Goal: Task Accomplishment & Management: Manage account settings

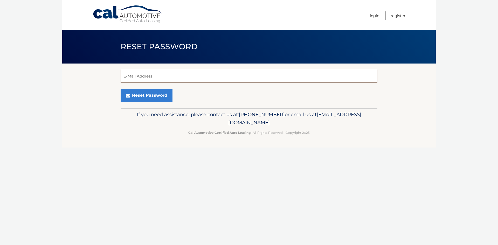
click at [207, 77] on input "E-Mail Address" at bounding box center [249, 76] width 257 height 13
type input "[PERSON_NAME][EMAIL_ADDRESS][PERSON_NAME][DOMAIN_NAME]"
drag, startPoint x: 223, startPoint y: 95, endPoint x: 214, endPoint y: 96, distance: 9.1
click at [223, 95] on div "Reset Password" at bounding box center [249, 95] width 257 height 13
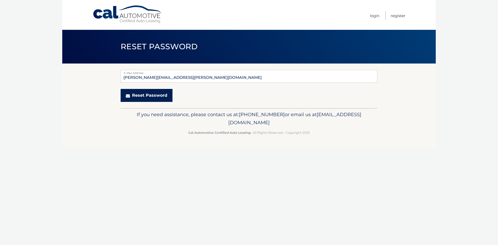
click at [157, 96] on button "Reset Password" at bounding box center [147, 95] width 52 height 13
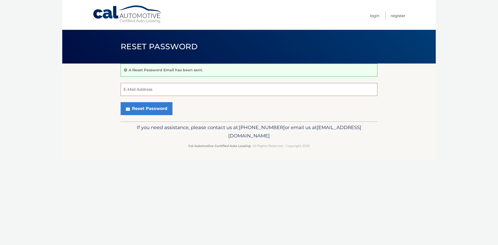
click at [157, 89] on input "E-Mail Address" at bounding box center [249, 89] width 257 height 13
click at [290, 111] on div "Reset Password" at bounding box center [249, 108] width 257 height 13
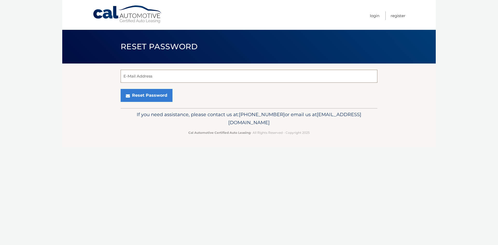
click at [180, 79] on input "E-Mail Address" at bounding box center [249, 76] width 257 height 13
paste input "[EMAIL_ADDRESS][DOMAIN_NAME]"
type input "dfuentes101@gmail.com"
click at [235, 93] on div "Reset Password" at bounding box center [249, 95] width 257 height 13
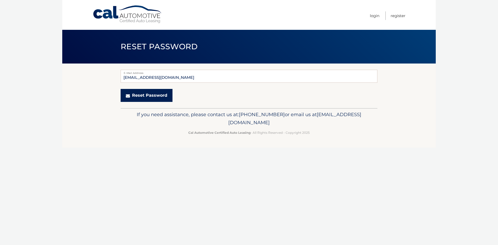
click at [154, 94] on button "Reset Password" at bounding box center [147, 95] width 52 height 13
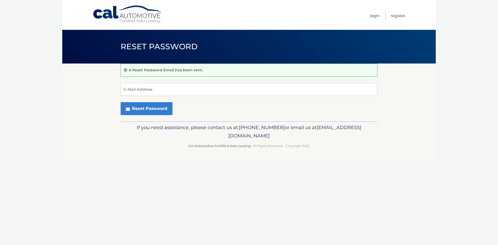
click at [378, 19] on link "Login" at bounding box center [375, 15] width 10 height 9
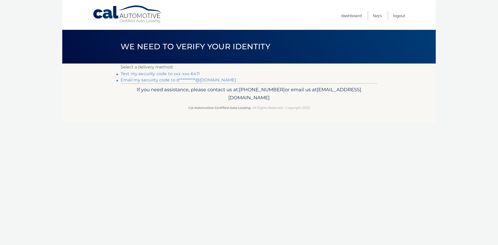
click at [182, 72] on link "Text my security code to xxx-xxx-6411" at bounding box center [160, 73] width 79 height 5
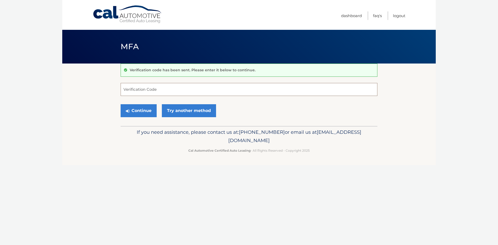
click at [172, 85] on input "Verification Code" at bounding box center [249, 89] width 257 height 13
type input "383174"
click at [141, 108] on button "Continue" at bounding box center [139, 110] width 36 height 13
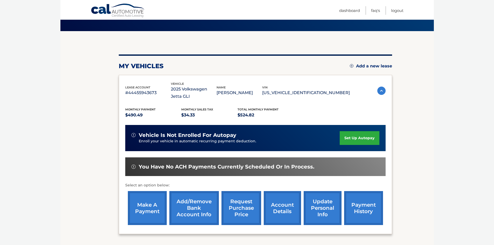
scroll to position [52, 0]
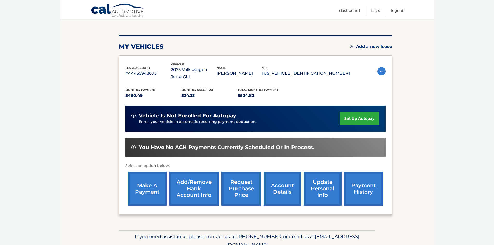
click at [146, 189] on link "make a payment" at bounding box center [147, 189] width 39 height 34
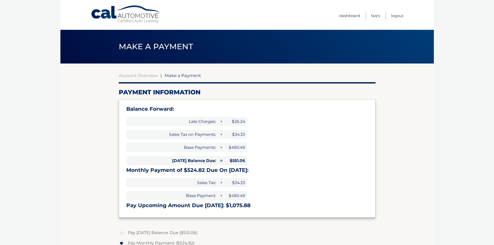
select select "YmQzZmM5NGQtZWIwZS00M2U1LThlYTMtZDc3ZjJiZjYyZmZj"
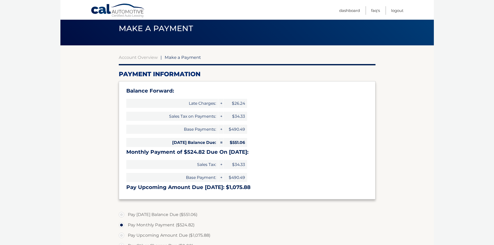
scroll to position [52, 0]
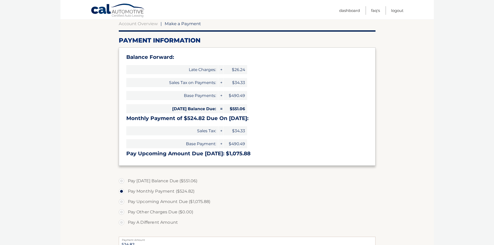
click at [123, 181] on label "Pay Today's Balance Due ($551.06)" at bounding box center [247, 181] width 257 height 10
click at [123, 181] on input "Pay Today's Balance Due ($551.06)" at bounding box center [123, 180] width 5 height 8
radio input "true"
type input "551.06"
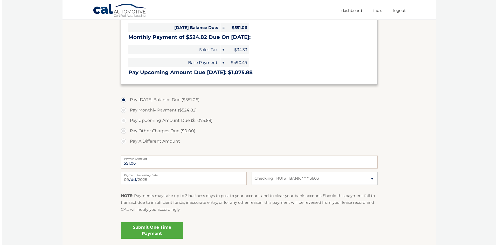
scroll to position [156, 0]
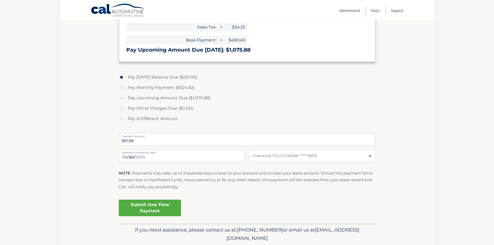
click at [150, 205] on link "Submit One Time Payment" at bounding box center [150, 208] width 62 height 17
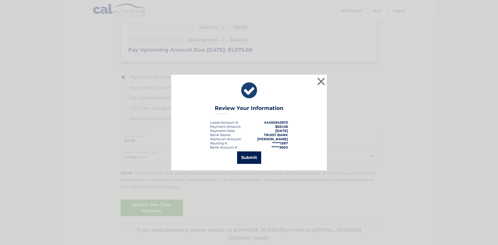
click at [240, 161] on button "Submit" at bounding box center [249, 158] width 24 height 12
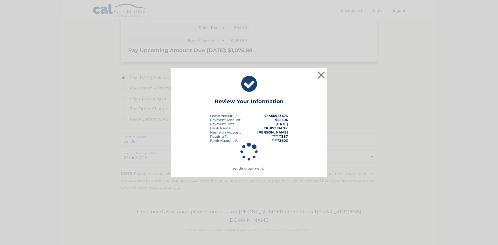
scroll to position [155, 0]
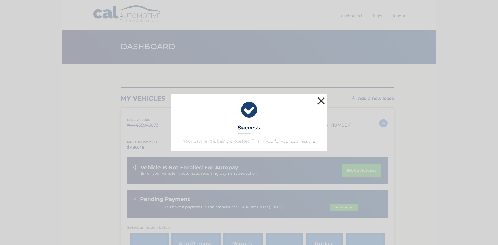
click at [320, 100] on button "×" at bounding box center [321, 101] width 10 height 10
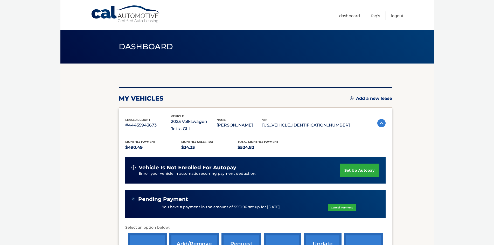
click at [358, 169] on link "set up autopay" at bounding box center [359, 171] width 39 height 14
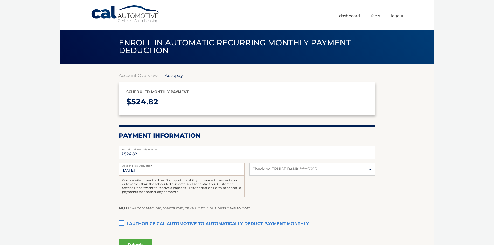
select select "YmQzZmM5NGQtZWIwZS00M2U1LThlYTMtZDc3ZjJiZjYyZmZj"
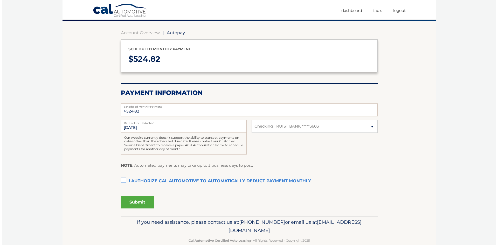
scroll to position [52, 0]
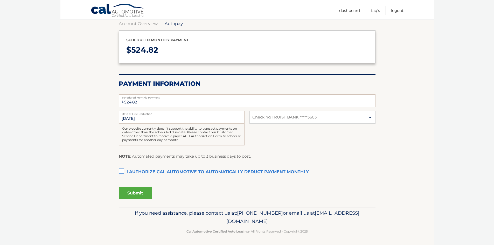
click at [121, 170] on label "I authorize cal automotive to automatically deduct payment monthly This checkbo…" at bounding box center [247, 172] width 257 height 10
click at [0, 0] on input "I authorize cal automotive to automatically deduct payment monthly This checkbo…" at bounding box center [0, 0] width 0 height 0
click at [130, 191] on button "Submit" at bounding box center [135, 193] width 33 height 12
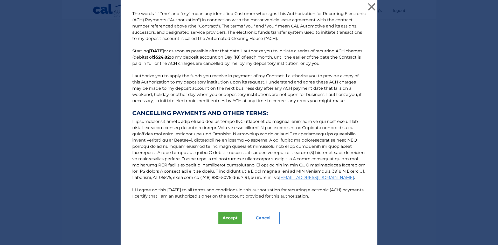
click at [132, 188] on input "I agree on this 09/07/2025 to all terms and conditions in this authorization fo…" at bounding box center [133, 189] width 3 height 3
checkbox input "true"
click at [228, 218] on button "Accept" at bounding box center [229, 218] width 23 height 12
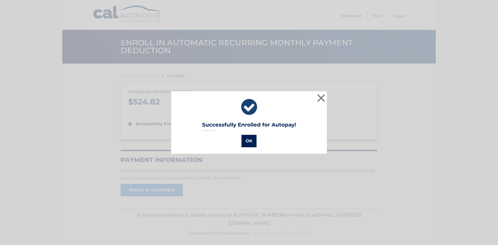
click at [245, 141] on button "OK" at bounding box center [249, 141] width 15 height 12
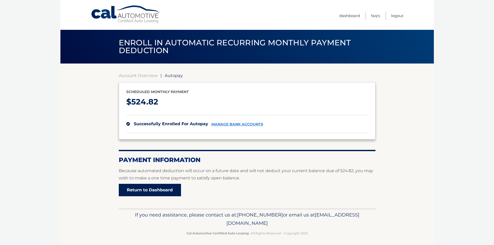
click at [166, 188] on link "Return to Dashboard" at bounding box center [150, 190] width 62 height 12
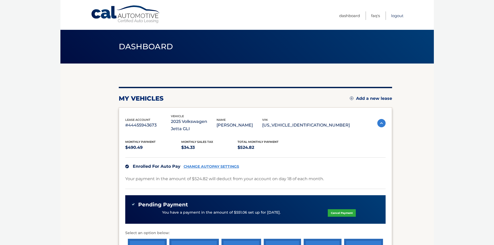
click at [393, 17] on link "Logout" at bounding box center [397, 15] width 12 height 9
